Goal: Find contact information: Find contact information

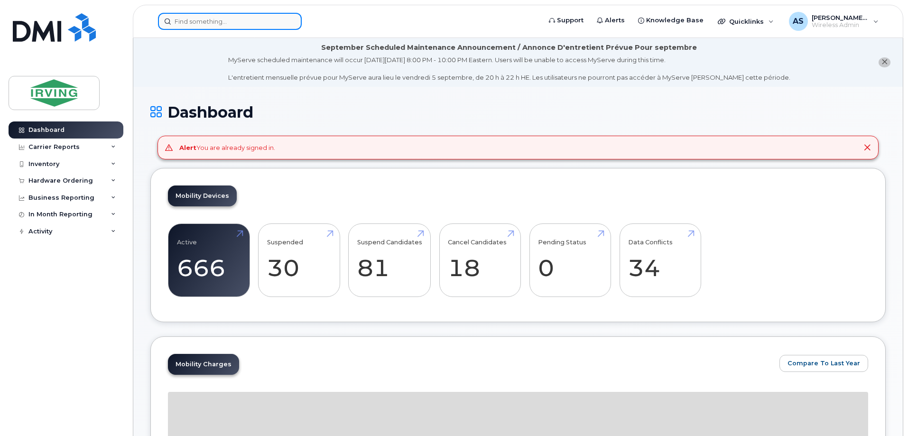
click at [199, 23] on input at bounding box center [230, 21] width 144 height 17
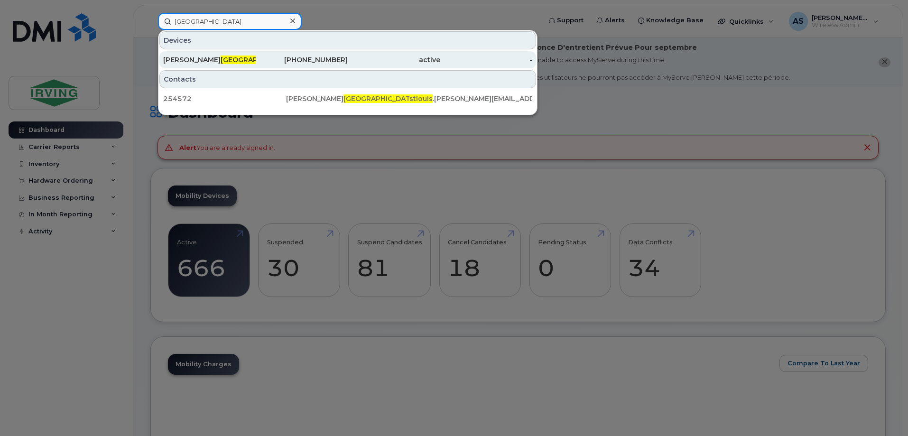
type input "st louis"
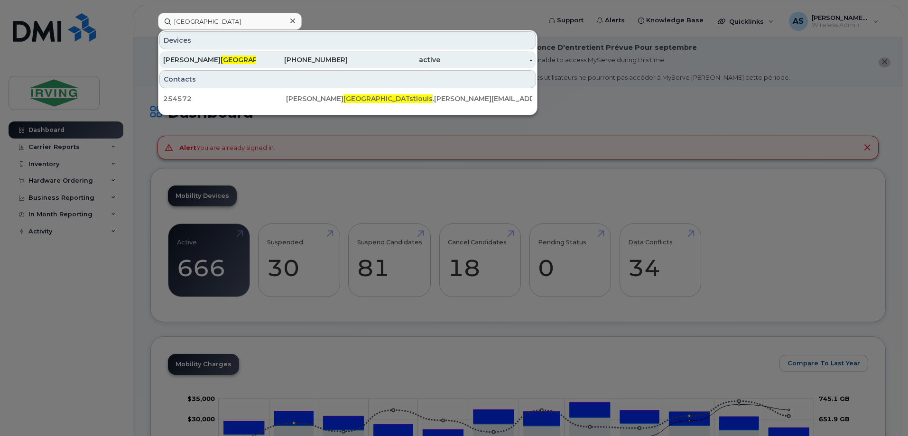
click at [221, 56] on span "St Louis" at bounding box center [258, 59] width 74 height 9
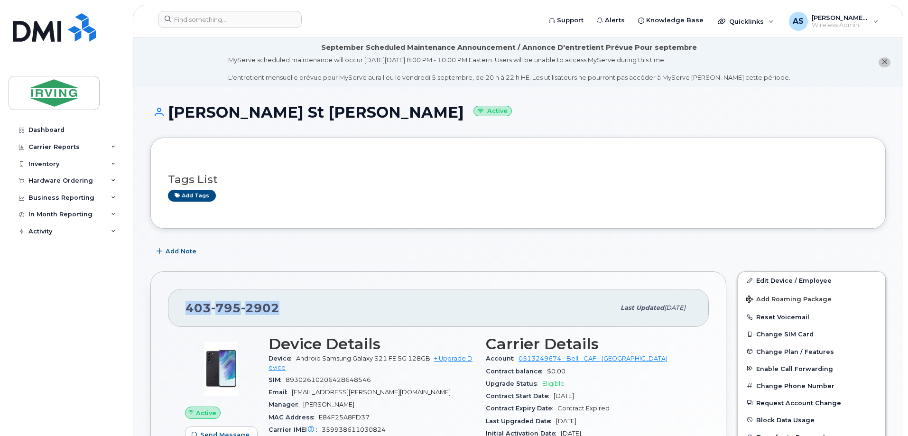
drag, startPoint x: 285, startPoint y: 305, endPoint x: 155, endPoint y: 308, distance: 130.0
copy span "[PHONE_NUMBER]"
click at [717, 117] on h1 "[PERSON_NAME] [PERSON_NAME] Active" at bounding box center [517, 112] width 735 height 17
